Goal: Obtain resource: Obtain resource

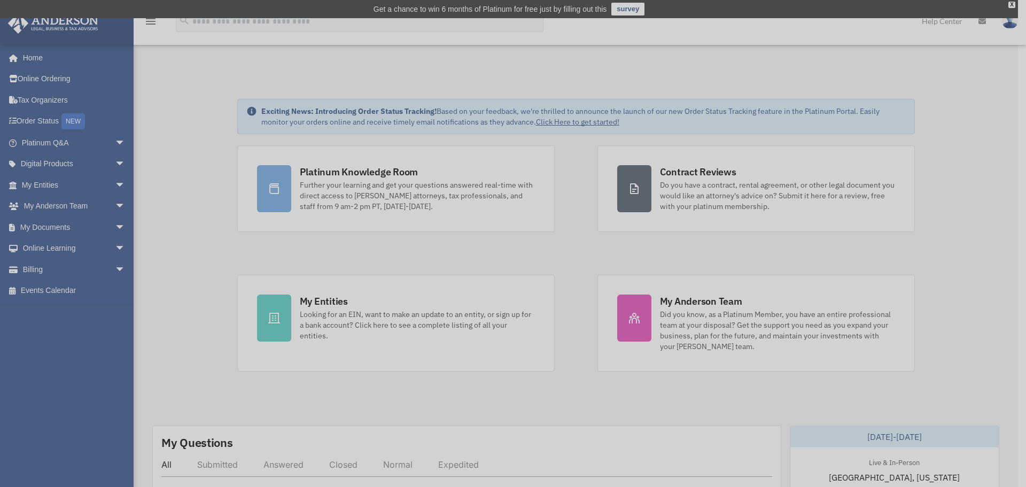
click at [40, 227] on div "x" at bounding box center [513, 243] width 1026 height 487
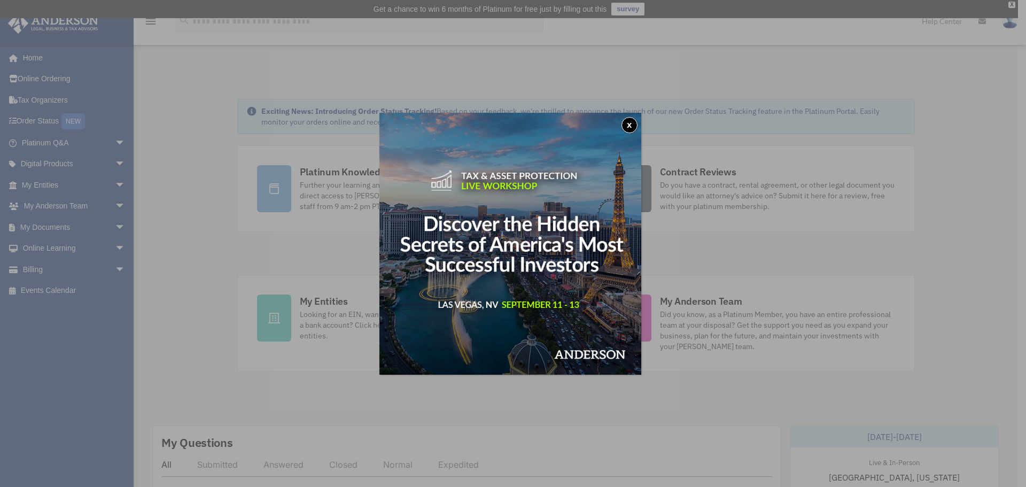
drag, startPoint x: 629, startPoint y: 121, endPoint x: 621, endPoint y: 122, distance: 8.0
click at [630, 121] on button "x" at bounding box center [629, 125] width 16 height 16
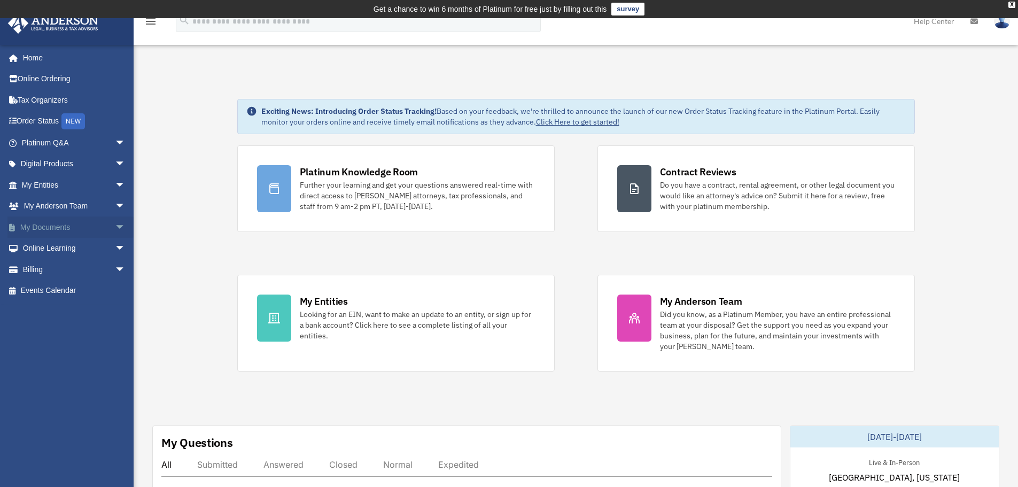
click at [71, 227] on link "My Documents arrow_drop_down" at bounding box center [74, 226] width 134 height 21
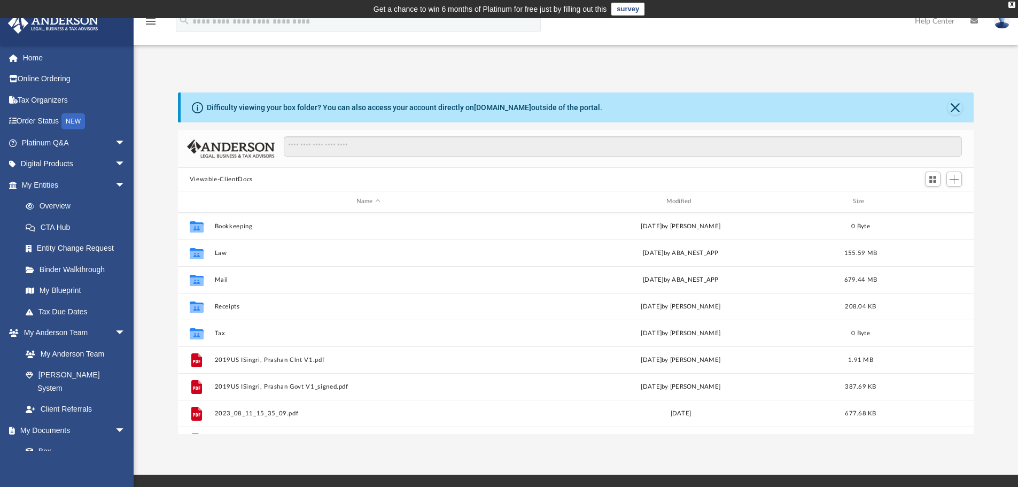
scroll to position [235, 787]
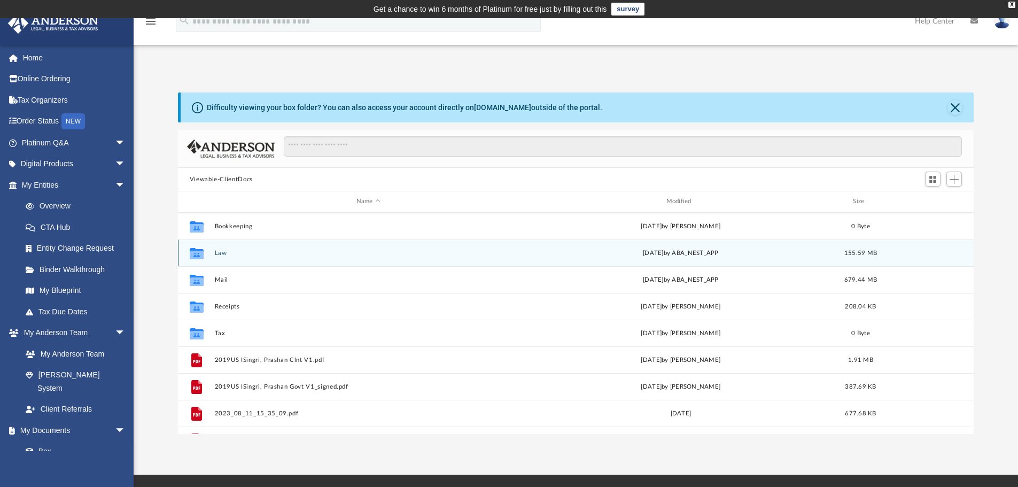
click at [222, 253] on button "Law" at bounding box center [368, 252] width 308 height 7
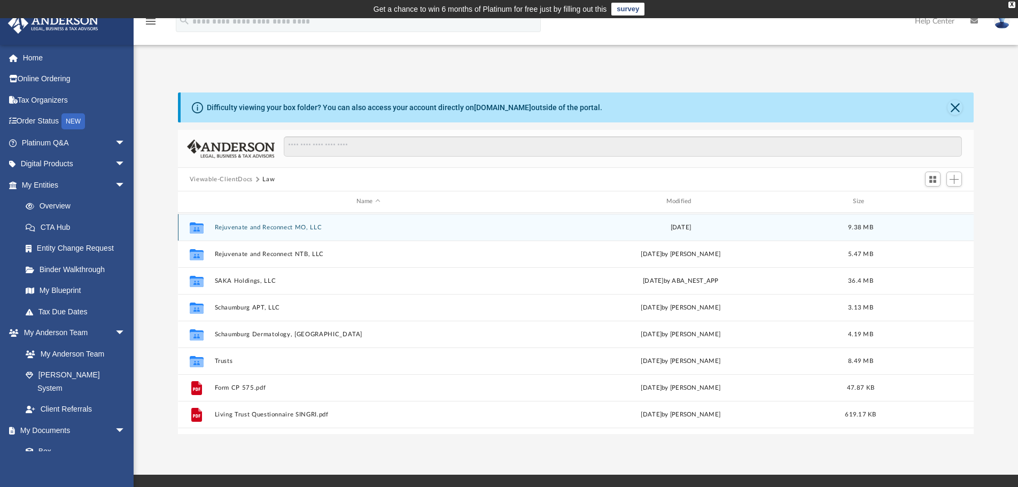
scroll to position [374, 0]
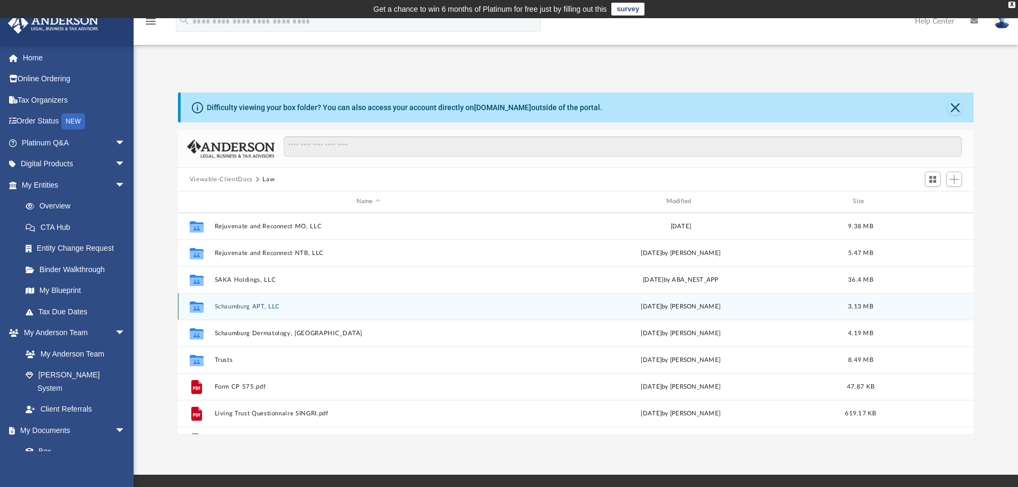
click at [264, 309] on button "Schaumburg APT, LLC" at bounding box center [368, 306] width 308 height 7
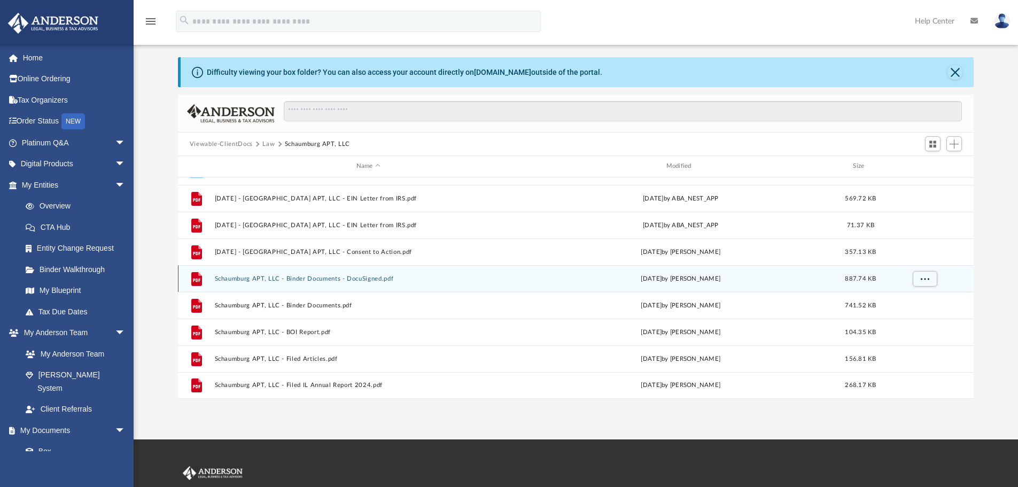
scroll to position [53, 0]
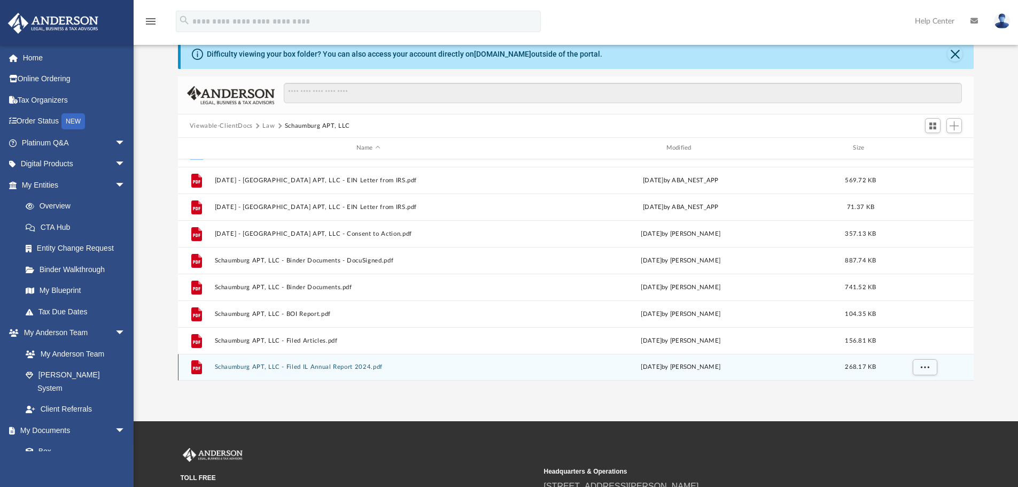
click at [302, 367] on button "Schaumburg APT, LLC - Filed IL Annual Report 2024.pdf" at bounding box center [368, 366] width 308 height 7
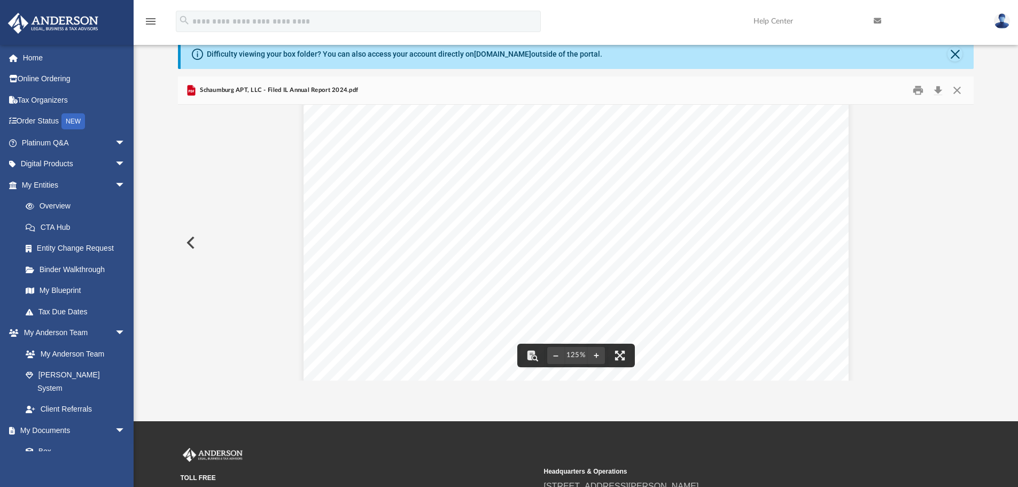
scroll to position [107, 0]
drag, startPoint x: 420, startPoint y: 217, endPoint x: 592, endPoint y: 222, distance: 172.1
click at [592, 222] on span "ANDERSON REGISTERED AGENTS (INC.)" at bounding box center [523, 220] width 198 height 9
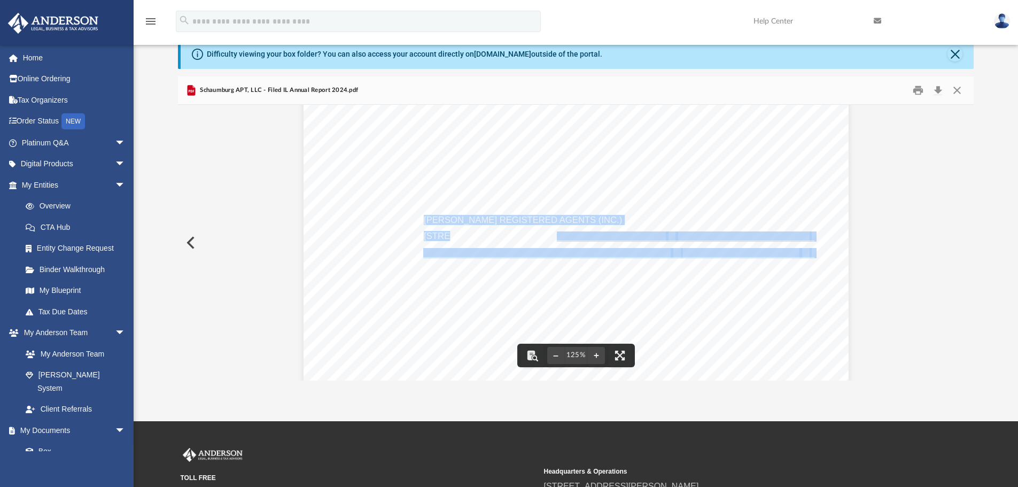
drag, startPoint x: 555, startPoint y: 235, endPoint x: 441, endPoint y: 236, distance: 113.3
click at [441, 236] on div "1. Limited Liability Company Name:_____________________________________________…" at bounding box center [575, 358] width 545 height 705
click at [424, 225] on span "205 N MICHIGAN AVE STE 810" at bounding box center [523, 220] width 198 height 9
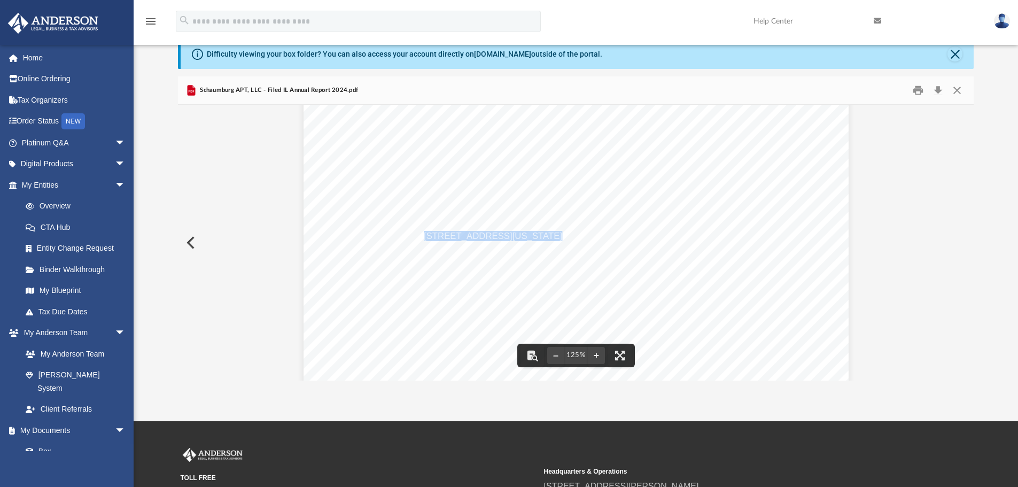
drag, startPoint x: 420, startPoint y: 237, endPoint x: 547, endPoint y: 233, distance: 126.7
click at [547, 225] on span "205 N MICHIGAN AVE STE 810" at bounding box center [523, 220] width 198 height 9
drag, startPoint x: 348, startPoint y: 260, endPoint x: 455, endPoint y: 258, distance: 107.4
click at [455, 171] on span "3225 MCLEOD DRIVE SUITE 100" at bounding box center [523, 166] width 198 height 9
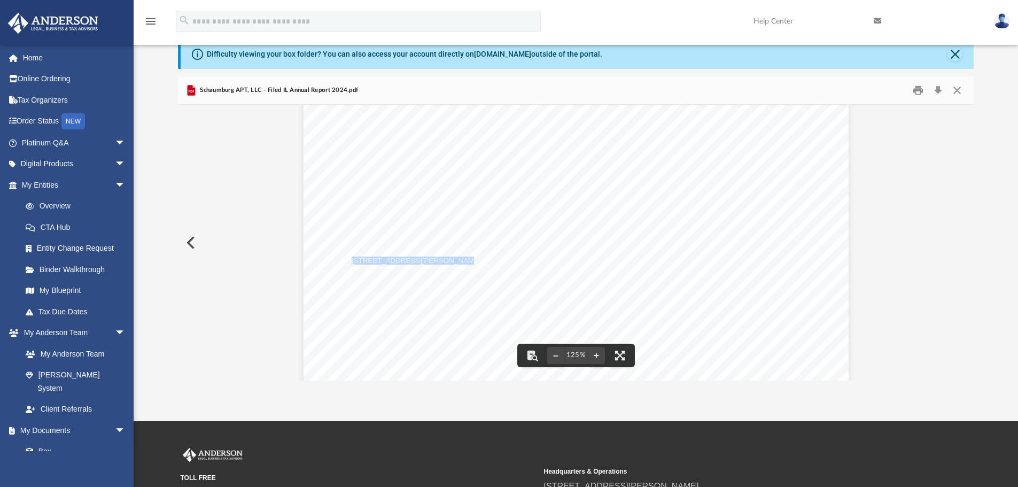
click at [190, 239] on button "Preview" at bounding box center [190, 243] width 24 height 30
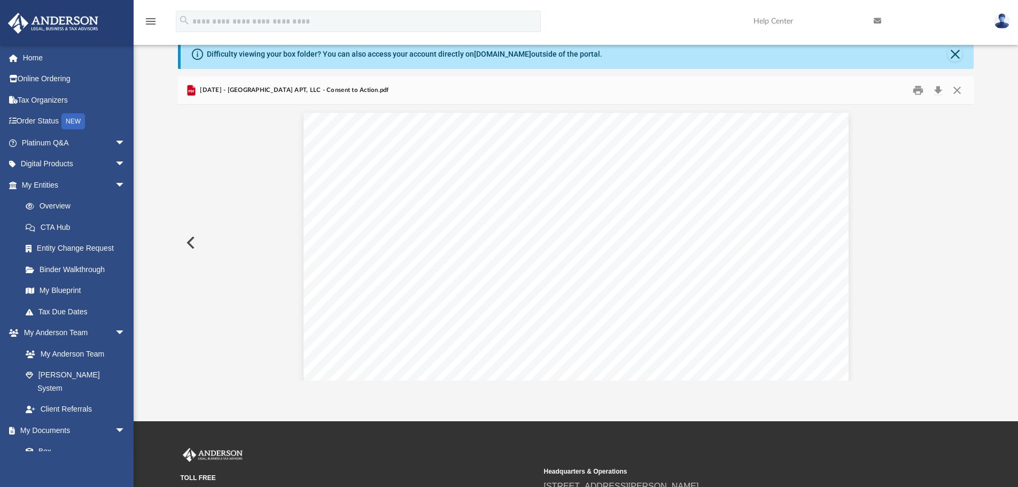
click at [190, 239] on button "Preview" at bounding box center [190, 243] width 24 height 30
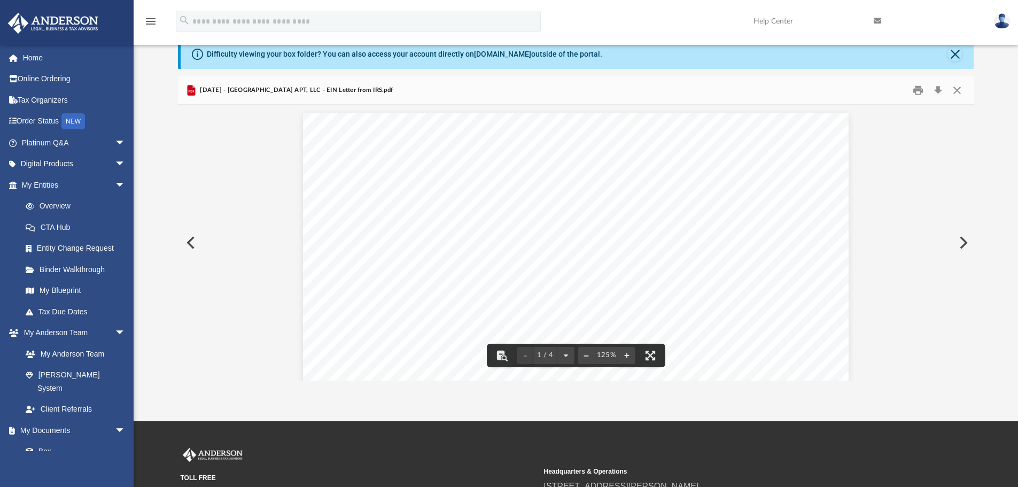
drag, startPoint x: 708, startPoint y: 216, endPoint x: 648, endPoint y: 216, distance: 60.4
click at [653, 214] on div "Page 1" at bounding box center [575, 466] width 545 height 706
